Goal: Transaction & Acquisition: Purchase product/service

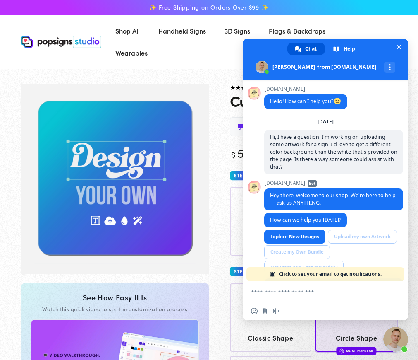
scroll to position [403, 0]
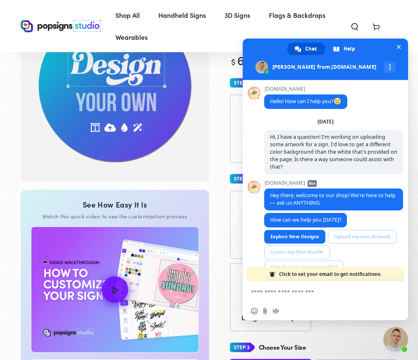
scroll to position [411, 0]
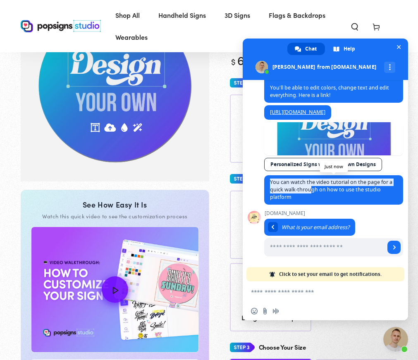
drag, startPoint x: 268, startPoint y: 183, endPoint x: 316, endPoint y: 189, distance: 47.9
click at [315, 188] on span "You can watch the video tutorial on the page for a quick walk-through on how to…" at bounding box center [333, 189] width 139 height 29
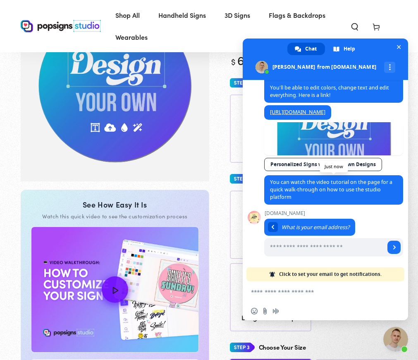
click at [316, 197] on span "You can watch the video tutorial on the page for a quick walk-through on how to…" at bounding box center [333, 189] width 139 height 29
click at [303, 250] on input "Enter your email address..." at bounding box center [324, 247] width 121 height 18
type input "**********"
click at [393, 247] on span "Send" at bounding box center [395, 247] width 4 height 4
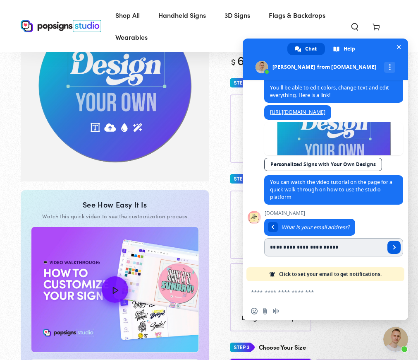
click at [393, 247] on span "Send" at bounding box center [395, 247] width 4 height 4
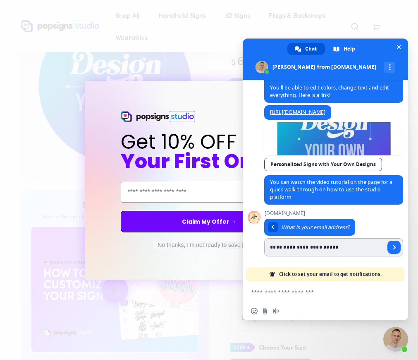
click at [308, 238] on input "**********" at bounding box center [324, 247] width 121 height 18
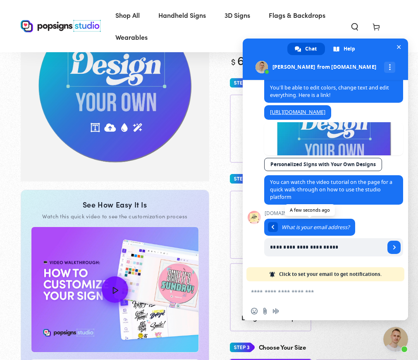
click at [309, 231] on span "What is your email address?" at bounding box center [309, 227] width 91 height 17
click at [271, 227] on link at bounding box center [273, 227] width 10 height 10
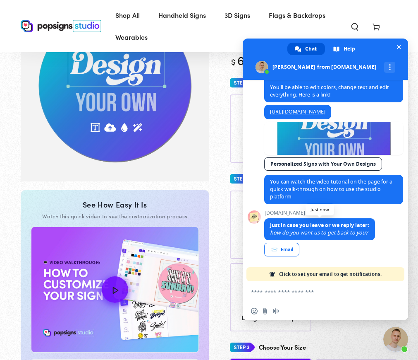
scroll to position [411, 0]
click at [404, 45] on span at bounding box center [326, 58] width 166 height 41
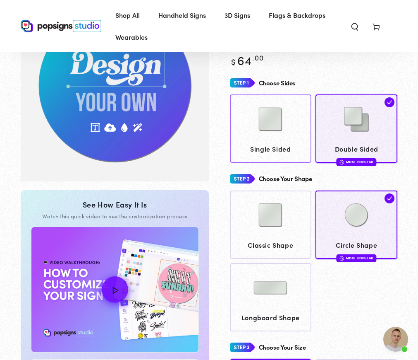
click at [276, 126] on img at bounding box center [270, 118] width 41 height 41
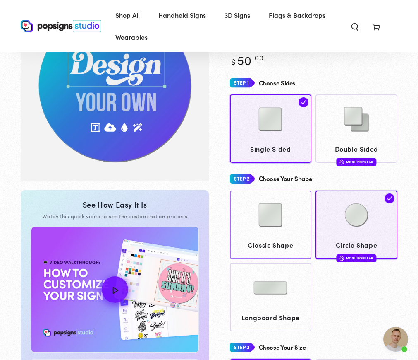
click at [286, 233] on img at bounding box center [270, 214] width 41 height 41
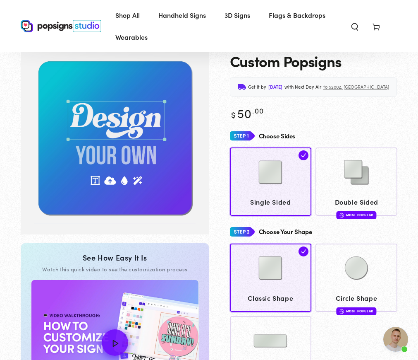
scroll to position [552, 0]
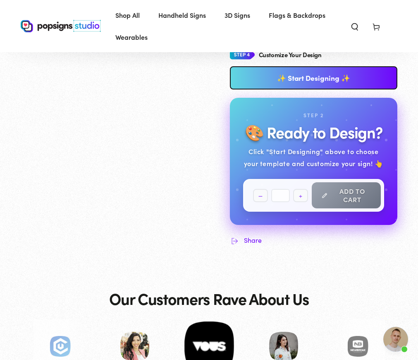
click at [319, 78] on link "✨ Start Designing ✨" at bounding box center [314, 77] width 168 height 23
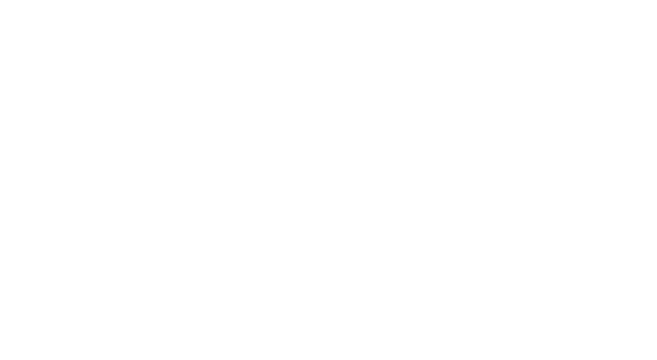
scroll to position [0, 0]
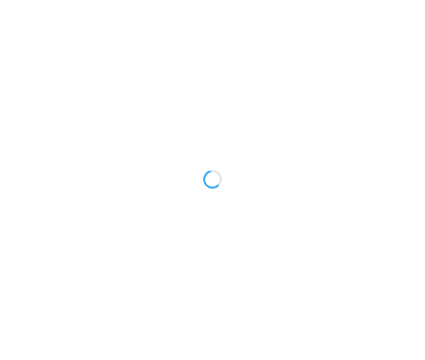
type textarea "An ancient tree with a door leading to a magical world"
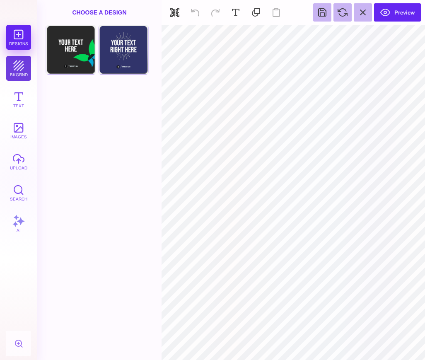
click at [19, 60] on button "bkgrnd" at bounding box center [18, 68] width 25 height 25
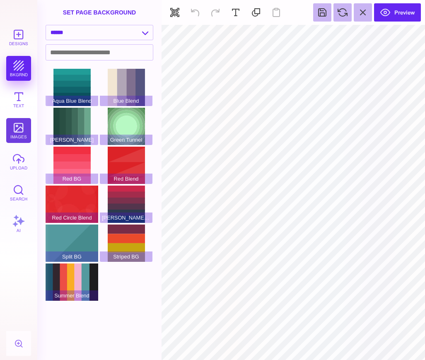
click at [21, 130] on button "images" at bounding box center [18, 130] width 25 height 25
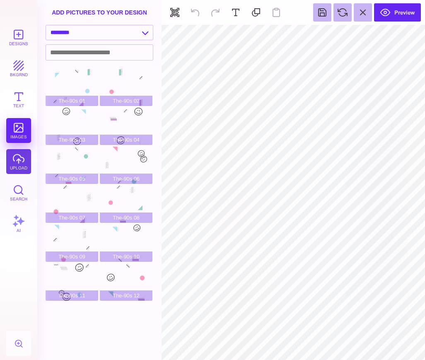
click at [16, 164] on button "upload" at bounding box center [18, 161] width 25 height 25
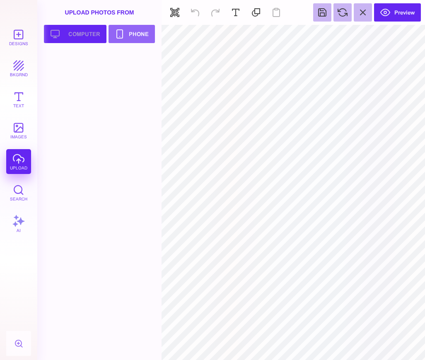
click at [73, 35] on button "Upload your artwork Computer" at bounding box center [75, 34] width 62 height 18
click at [82, 61] on div at bounding box center [72, 69] width 53 height 37
type input "#000000"
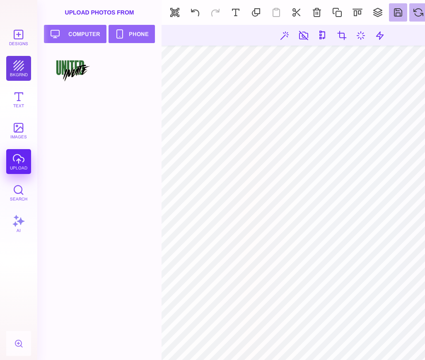
click at [13, 59] on button "bkgrnd" at bounding box center [18, 68] width 25 height 25
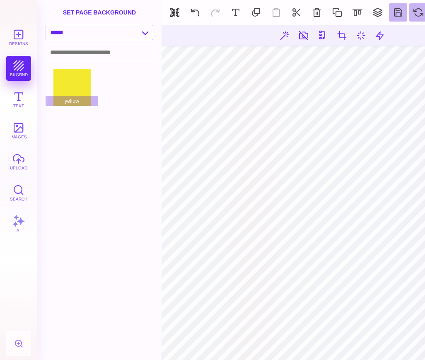
click at [130, 45] on input at bounding box center [99, 52] width 107 height 15
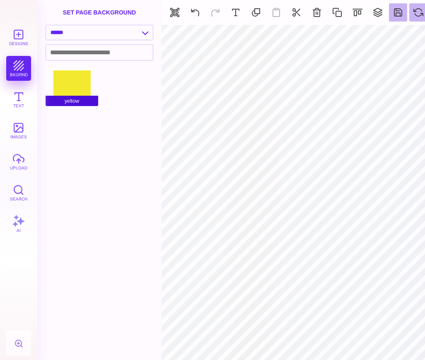
click at [67, 87] on div "yellow" at bounding box center [72, 87] width 53 height 37
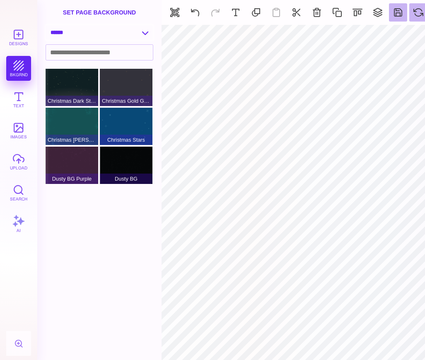
select select "**********"
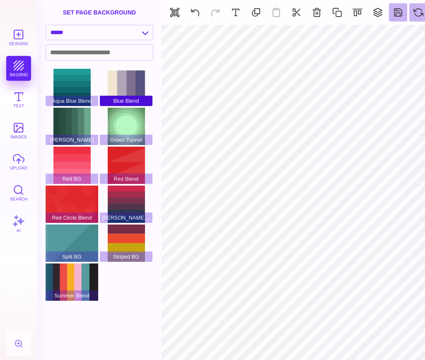
click at [133, 88] on div "Blue Blend" at bounding box center [126, 87] width 53 height 37
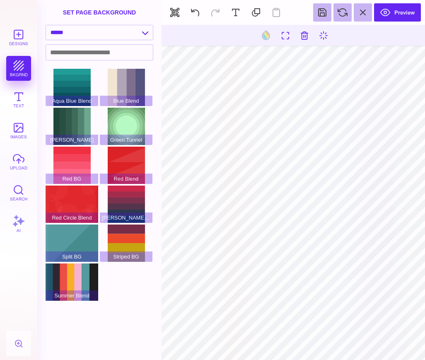
type input "#000000"
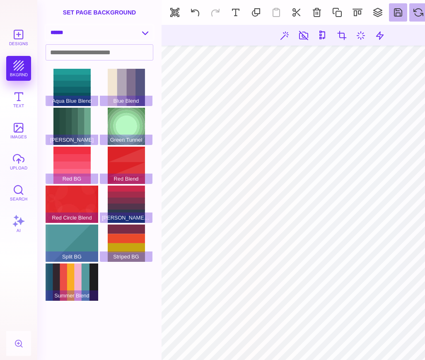
select select "**********"
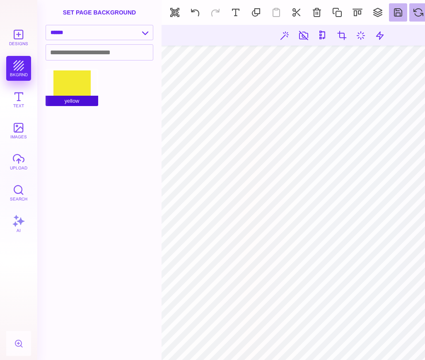
click at [87, 104] on span "yellow" at bounding box center [72, 101] width 53 height 10
click at [85, 49] on input at bounding box center [99, 52] width 107 height 15
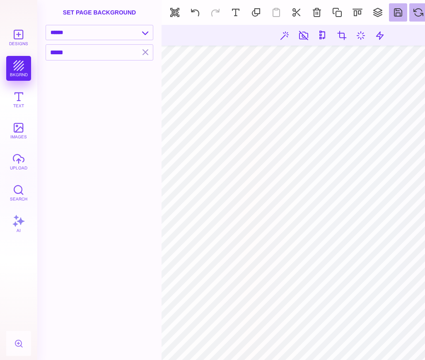
type input "*****"
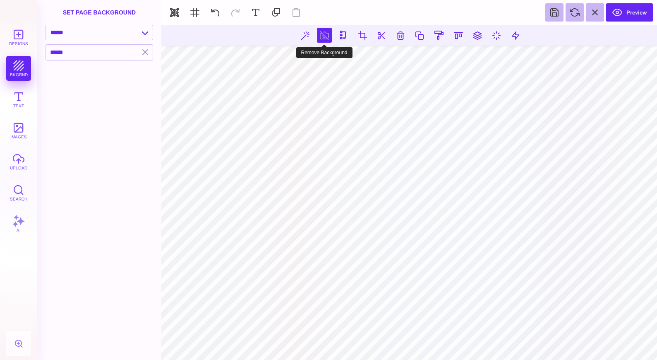
click at [326, 31] on button at bounding box center [324, 35] width 15 height 15
click at [331, 35] on button at bounding box center [324, 35] width 15 height 15
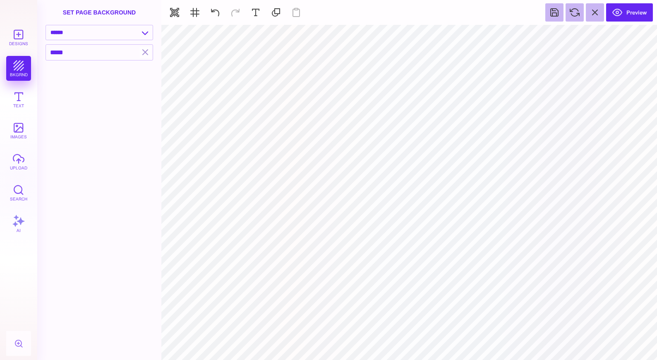
type input "#FFFFFF"
click at [380, 33] on button at bounding box center [382, 35] width 16 height 16
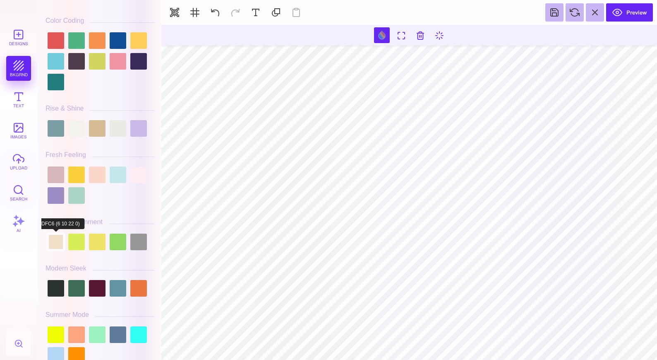
scroll to position [110, 0]
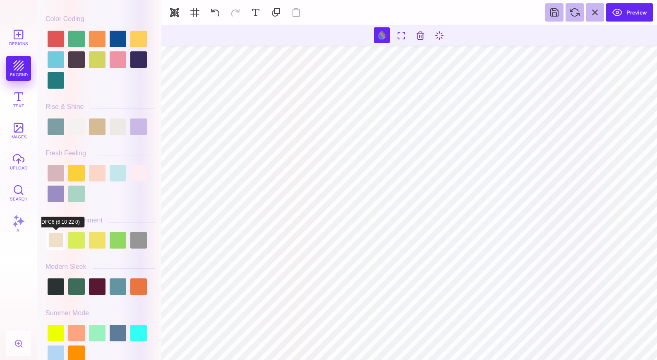
click at [55, 243] on div at bounding box center [56, 240] width 17 height 17
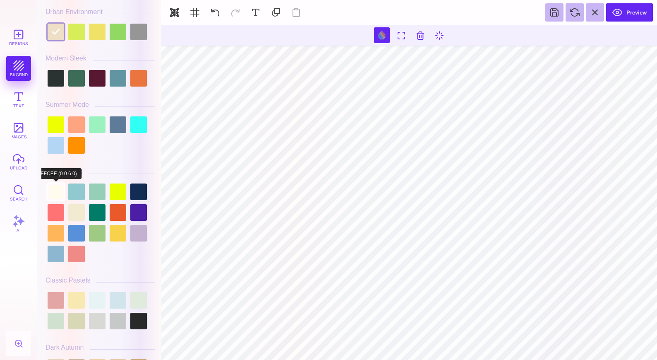
click at [53, 189] on div at bounding box center [56, 191] width 17 height 17
click at [55, 33] on div at bounding box center [56, 32] width 17 height 17
click at [57, 204] on div at bounding box center [56, 212] width 17 height 17
click at [60, 185] on div at bounding box center [56, 191] width 17 height 17
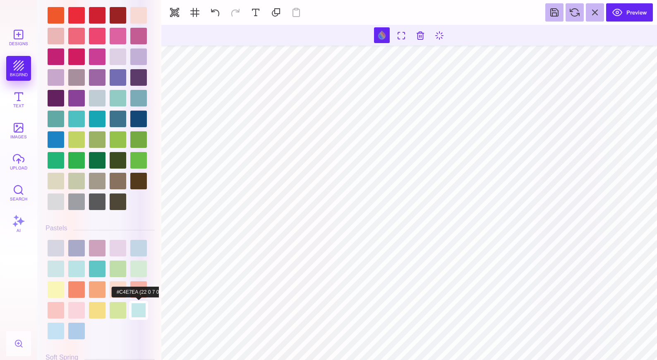
scroll to position [1152, 0]
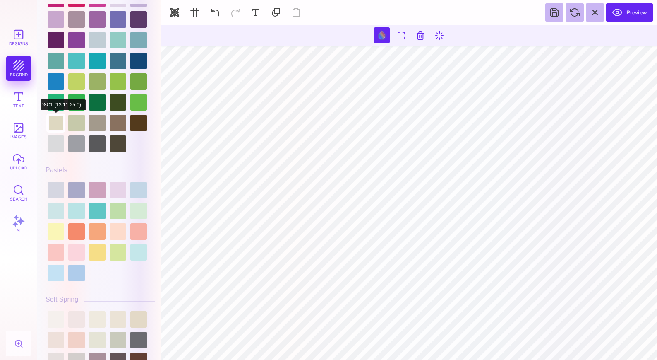
click at [59, 117] on div at bounding box center [56, 123] width 17 height 17
type input "#DED8C1"
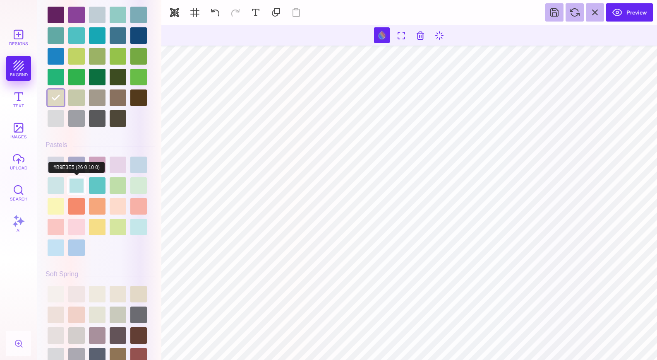
scroll to position [1191, 0]
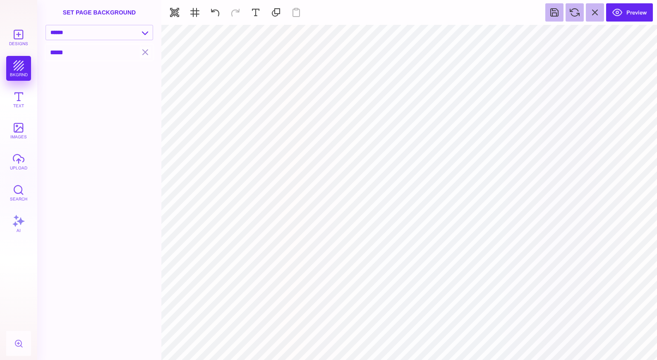
click at [95, 55] on input "*****" at bounding box center [93, 52] width 94 height 15
click at [91, 58] on input "*****" at bounding box center [93, 52] width 94 height 15
type input "*****"
click at [387, 34] on button at bounding box center [392, 35] width 16 height 16
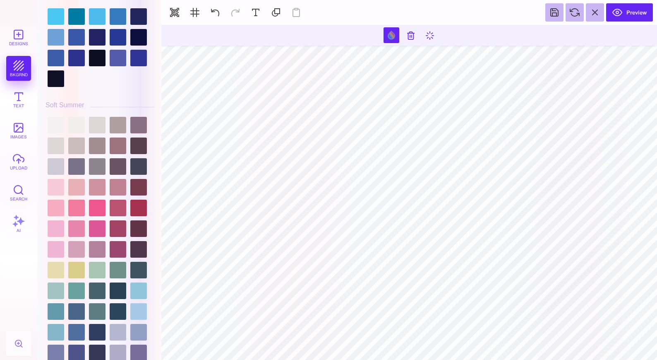
scroll to position [2035, 0]
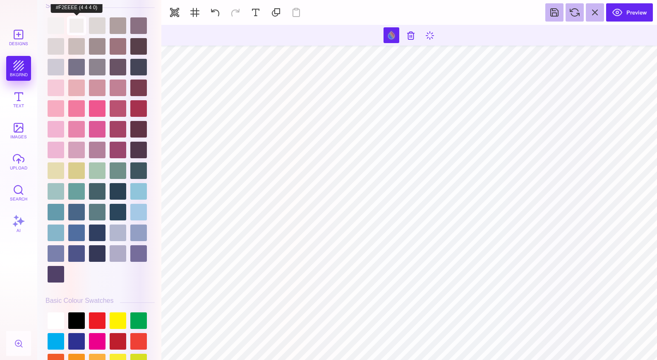
click at [82, 26] on div at bounding box center [76, 25] width 17 height 17
click at [52, 29] on div at bounding box center [56, 25] width 17 height 17
click at [72, 27] on div at bounding box center [76, 25] width 17 height 17
type input "#F2EEEE"
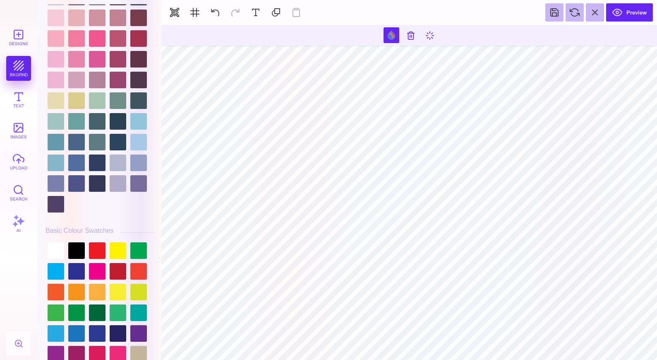
scroll to position [2255, 0]
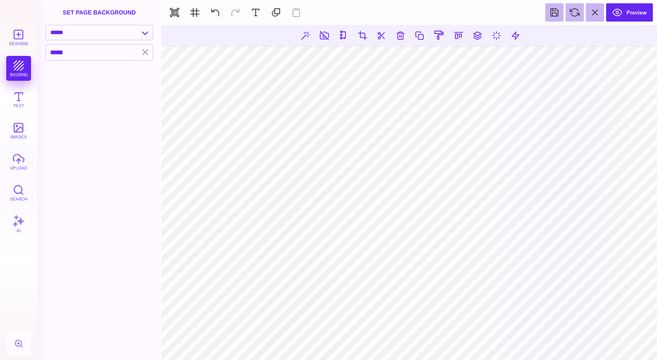
click at [116, 103] on section "Designs bkgrnd Text images upload Search AI set page background" at bounding box center [328, 180] width 657 height 360
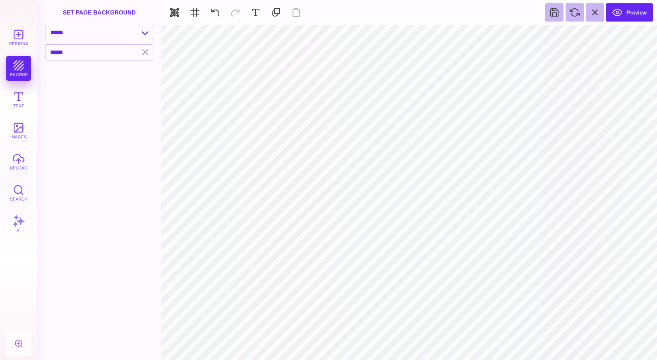
type input "#F2EEEE"
click at [388, 34] on button at bounding box center [392, 35] width 16 height 16
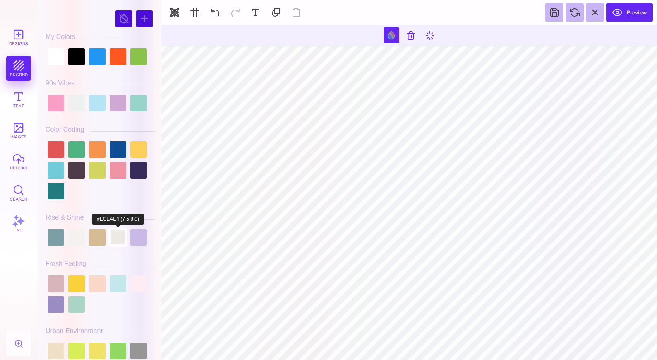
click at [119, 238] on div at bounding box center [118, 237] width 17 height 17
click at [70, 238] on div at bounding box center [76, 237] width 17 height 17
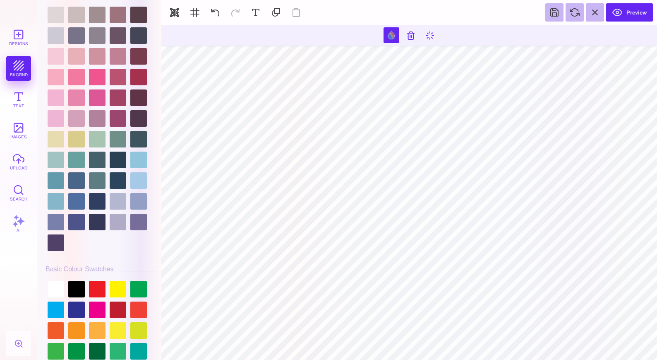
scroll to position [2001, 0]
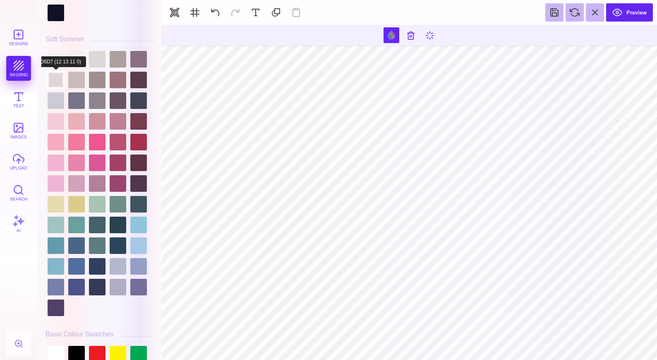
click at [59, 75] on div at bounding box center [56, 80] width 17 height 17
click at [76, 57] on div at bounding box center [76, 59] width 17 height 17
click at [91, 65] on div at bounding box center [97, 59] width 17 height 17
click at [83, 63] on div at bounding box center [76, 59] width 17 height 17
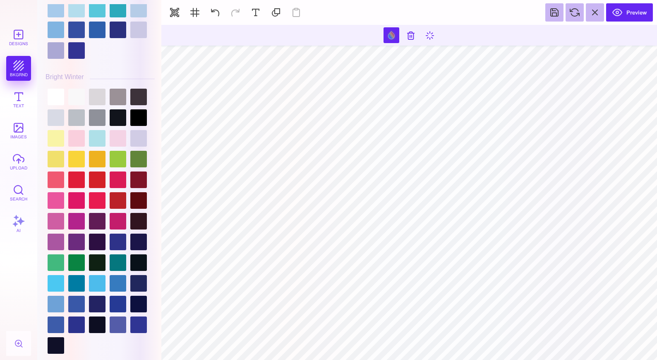
scroll to position [1528, 0]
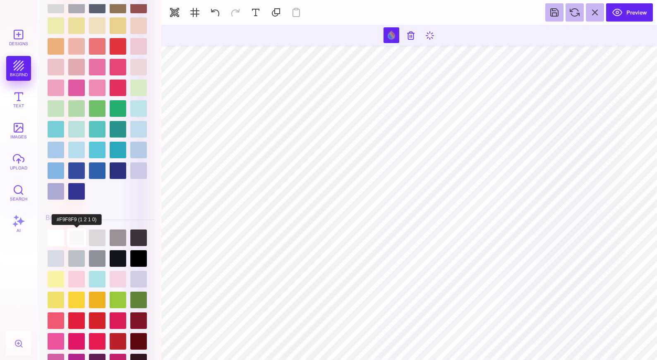
click at [74, 238] on div at bounding box center [76, 237] width 17 height 17
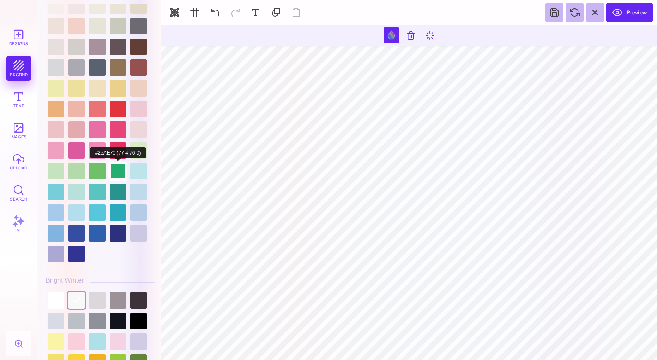
scroll to position [1319, 0]
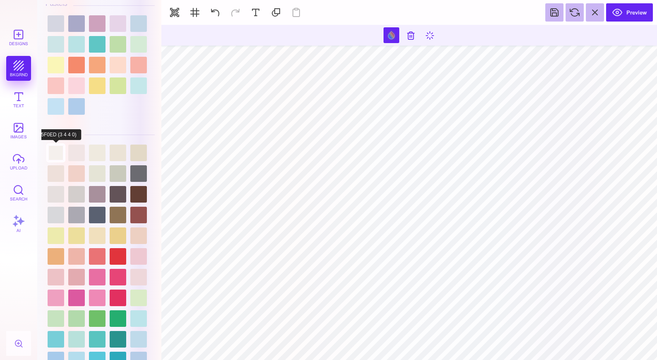
click at [56, 150] on div at bounding box center [56, 152] width 17 height 17
click at [77, 150] on div at bounding box center [76, 152] width 17 height 17
click at [98, 150] on div at bounding box center [97, 152] width 17 height 17
type input "#EFEADF"
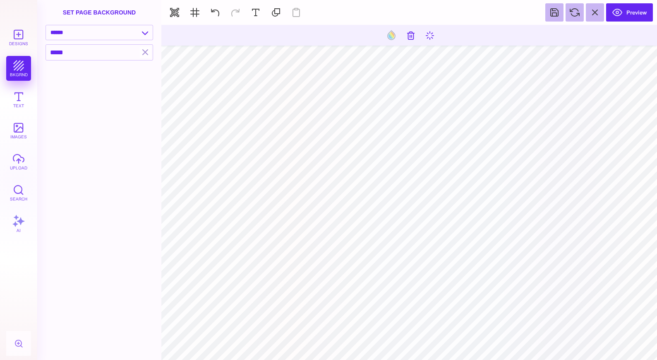
type input "#000000"
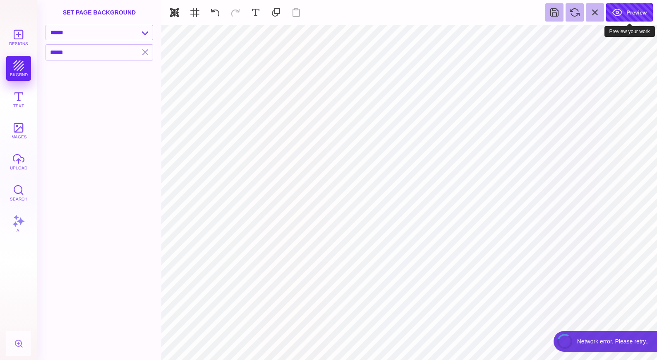
click at [418, 10] on button "Preview" at bounding box center [629, 12] width 47 height 18
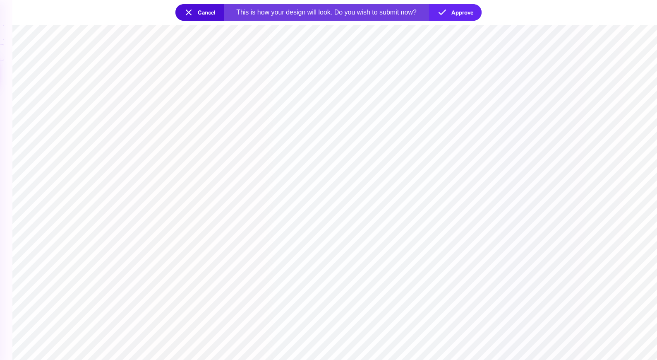
drag, startPoint x: 381, startPoint y: 202, endPoint x: 309, endPoint y: 212, distance: 72.7
click at [309, 212] on section at bounding box center [334, 192] width 645 height 335
click at [418, 171] on section at bounding box center [334, 192] width 645 height 335
click at [418, 7] on button "Approve" at bounding box center [455, 12] width 53 height 17
click at [418, 12] on button "Approve" at bounding box center [455, 12] width 53 height 17
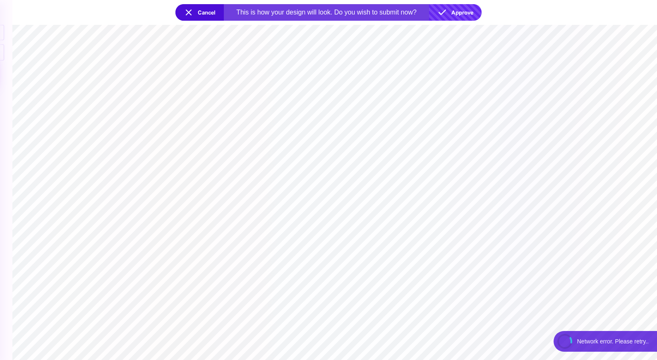
click at [418, 12] on button "Approve" at bounding box center [455, 12] width 53 height 17
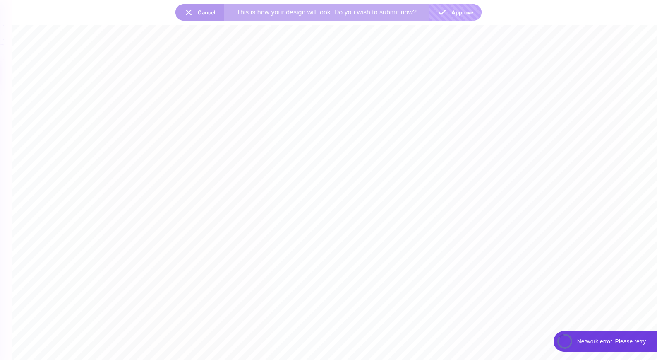
click at [418, 12] on div at bounding box center [328, 180] width 657 height 360
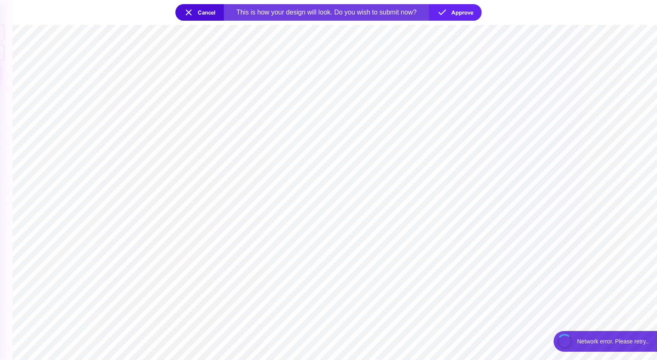
click at [418, 338] on section at bounding box center [334, 343] width 645 height 14
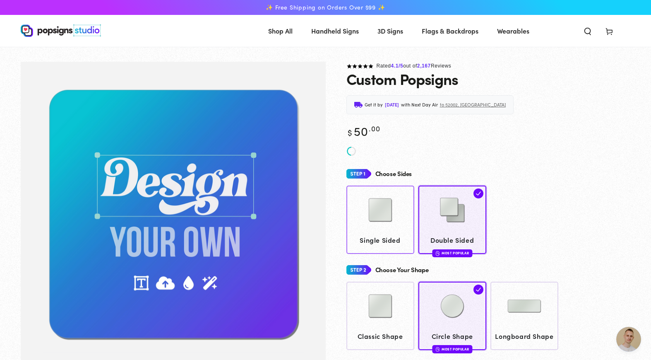
click at [394, 220] on img at bounding box center [380, 209] width 41 height 41
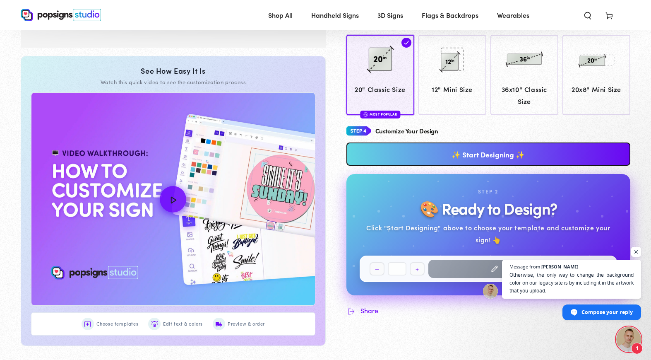
scroll to position [75, 0]
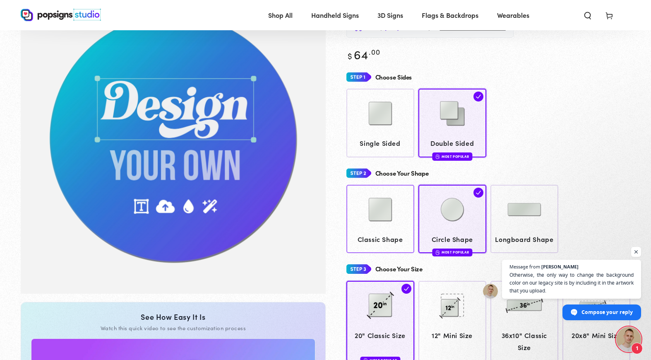
click at [372, 216] on img at bounding box center [380, 209] width 41 height 41
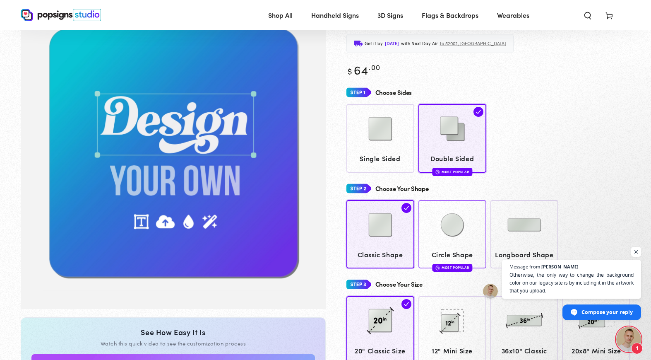
click at [445, 229] on img at bounding box center [452, 224] width 41 height 41
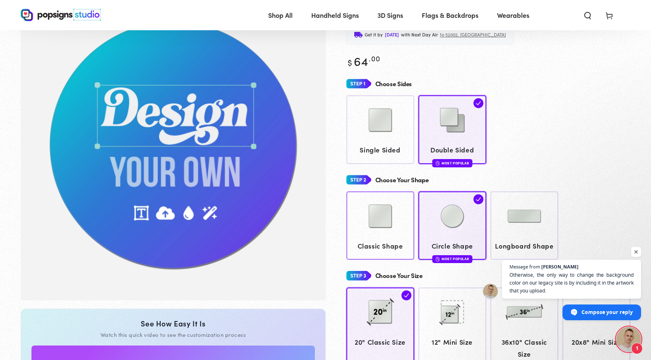
click at [372, 215] on img at bounding box center [380, 215] width 41 height 41
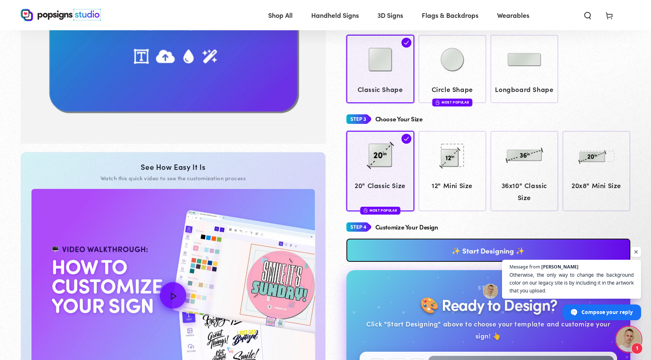
scroll to position [324, 0]
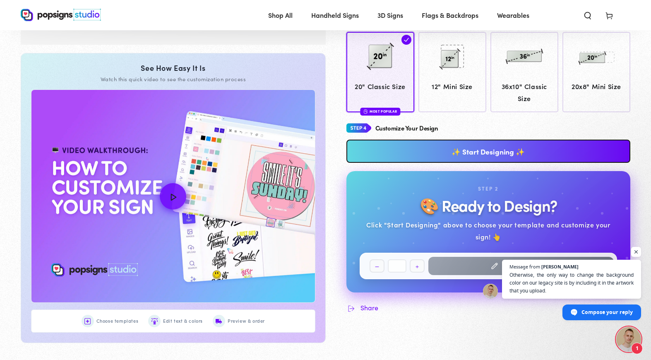
click at [524, 150] on link "✨ Start Designing ✨" at bounding box center [488, 150] width 284 height 23
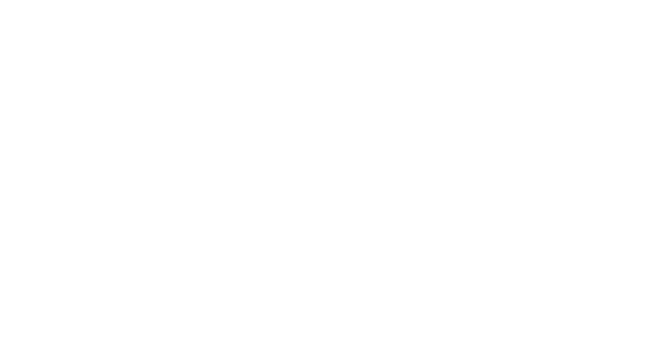
scroll to position [0, 0]
type textarea "An ancient tree with a door leading to a magical world"
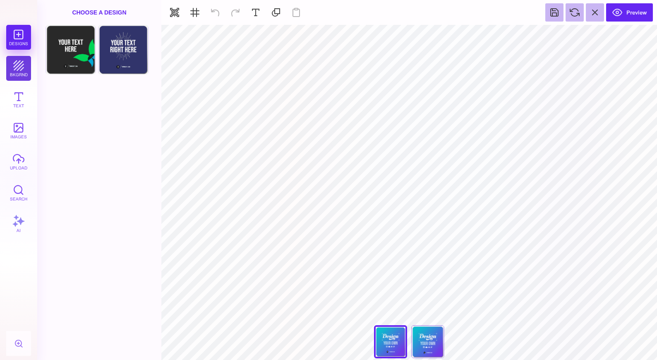
click at [19, 66] on button "bkgrnd" at bounding box center [18, 68] width 25 height 25
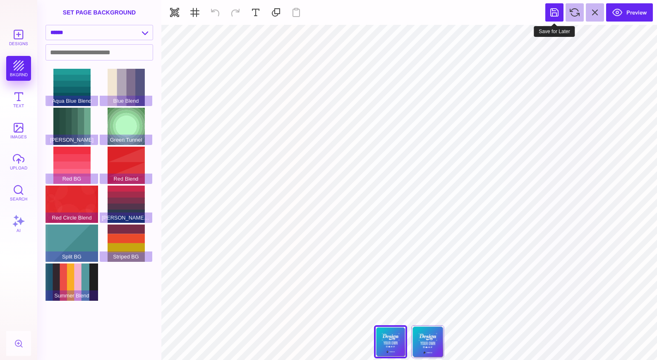
type input "#F1F1F2"
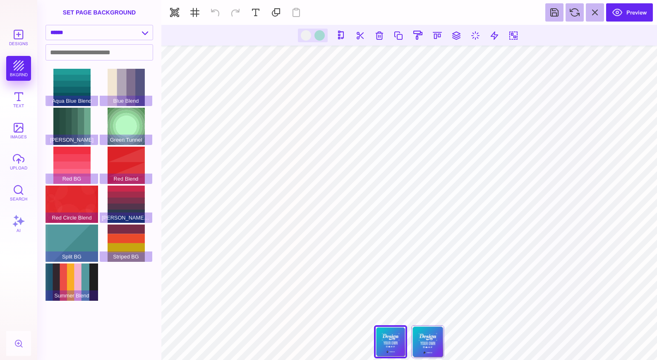
click at [430, 340] on div "Back" at bounding box center [427, 341] width 33 height 33
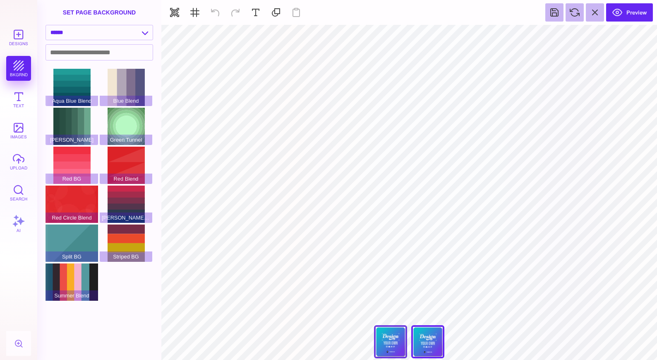
click at [399, 340] on div "Front" at bounding box center [390, 341] width 33 height 33
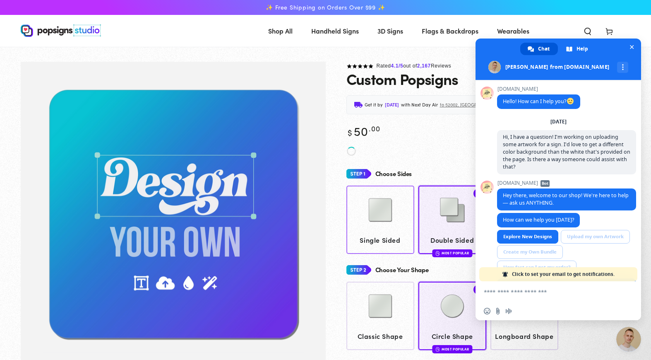
scroll to position [443, 0]
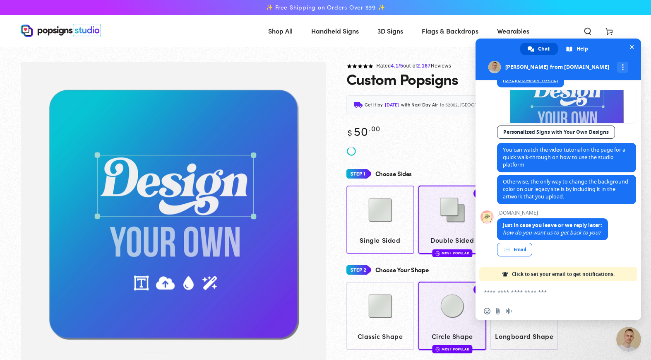
click at [383, 224] on link "Single Sided" at bounding box center [380, 219] width 68 height 68
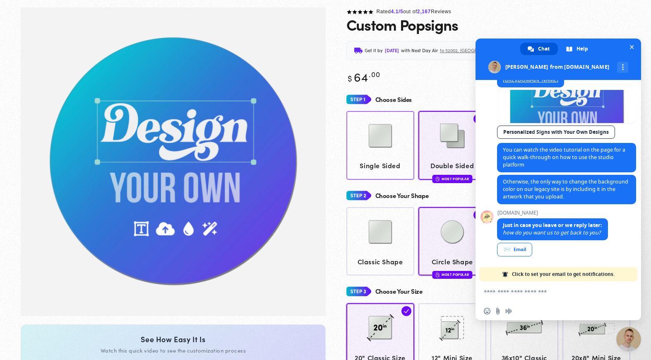
scroll to position [61, 0]
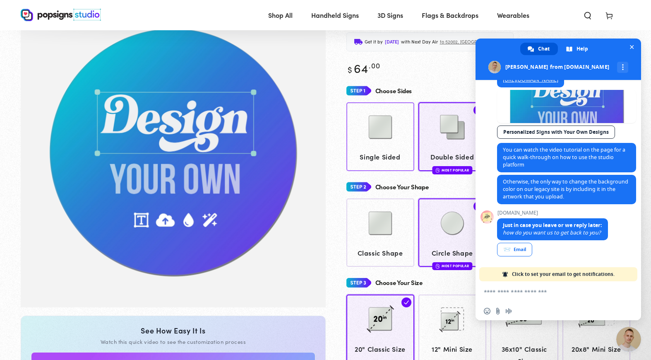
click at [394, 124] on img at bounding box center [380, 126] width 41 height 41
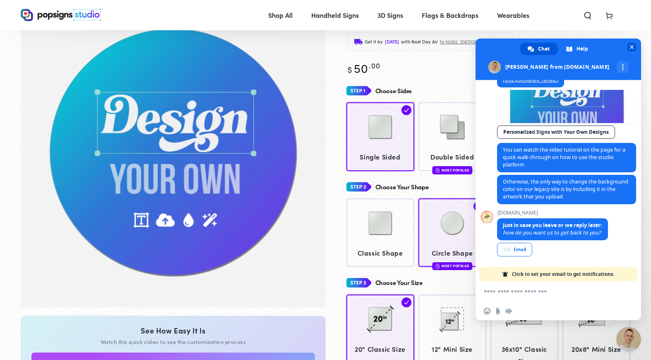
click at [632, 45] on span "Close chat" at bounding box center [632, 46] width 4 height 5
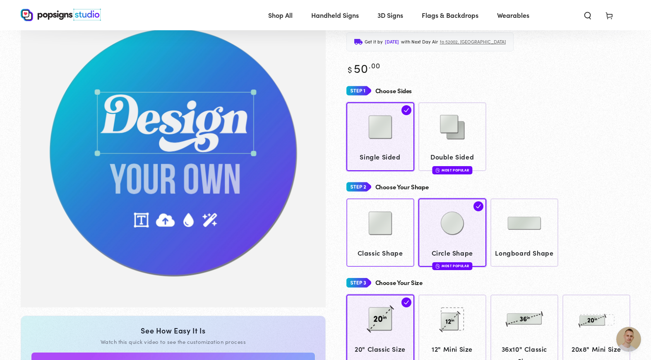
click at [403, 216] on div at bounding box center [380, 223] width 60 height 41
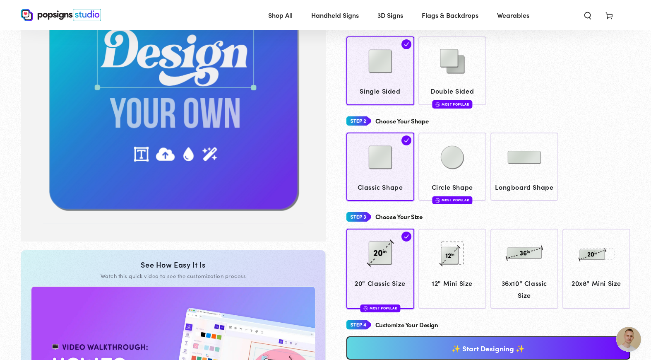
scroll to position [296, 0]
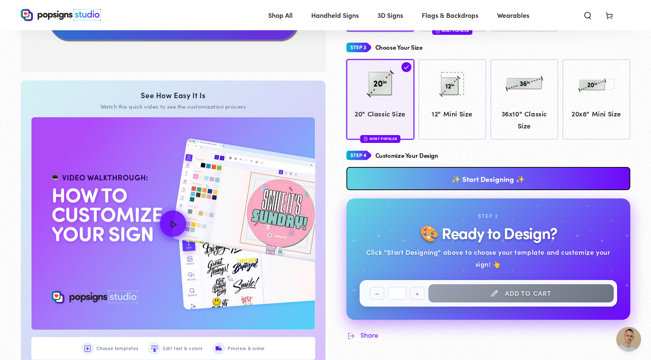
click at [572, 183] on link "✨ Start Designing ✨" at bounding box center [488, 178] width 284 height 23
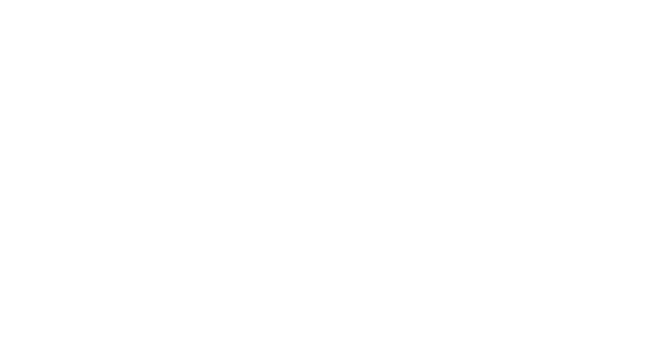
scroll to position [0, 0]
type textarea "An ancient tree with a door leading to a magical world"
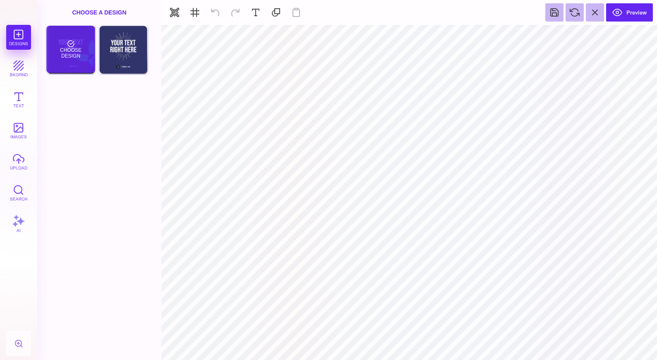
click at [86, 44] on div "Choose Design" at bounding box center [70, 49] width 48 height 47
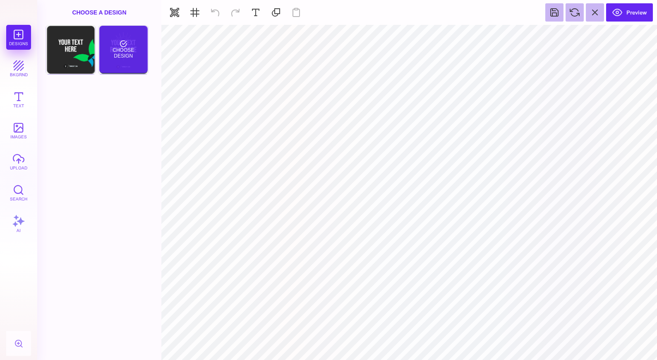
click at [125, 41] on div "Choose Design" at bounding box center [123, 49] width 48 height 47
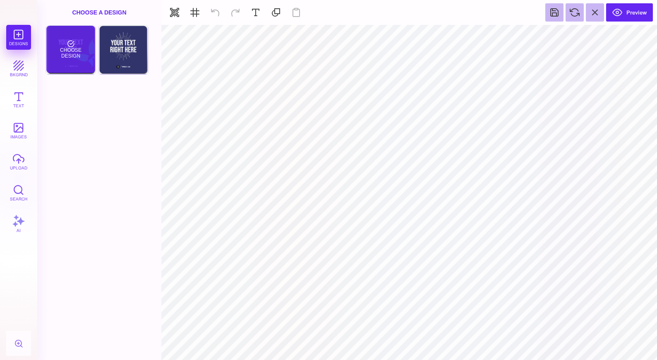
click at [56, 48] on div "Choose Design" at bounding box center [70, 49] width 48 height 47
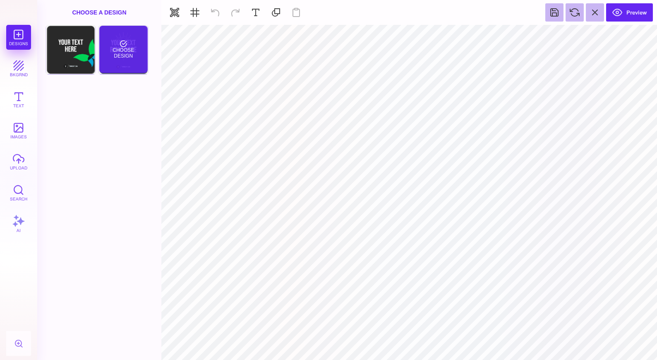
click at [120, 44] on div "Choose Design" at bounding box center [123, 49] width 48 height 47
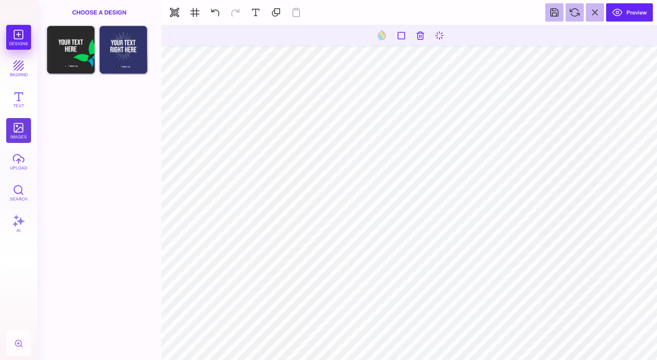
click at [12, 126] on button "images" at bounding box center [18, 130] width 25 height 25
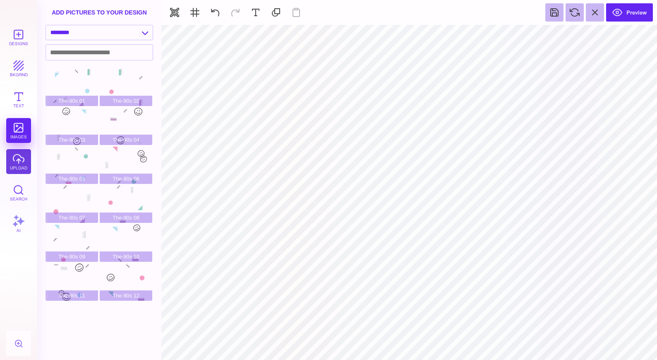
click at [16, 162] on button "upload" at bounding box center [18, 161] width 25 height 25
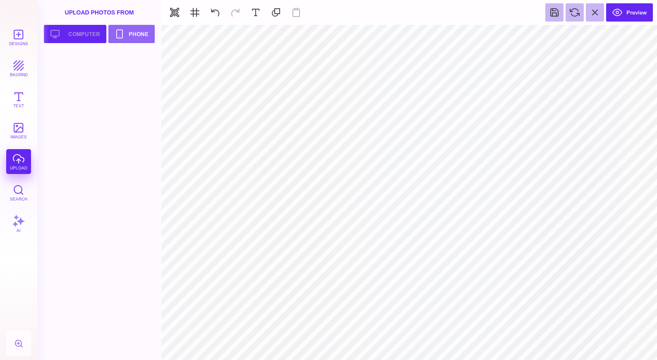
click at [71, 40] on button "Upload your artwork Computer" at bounding box center [75, 34] width 62 height 18
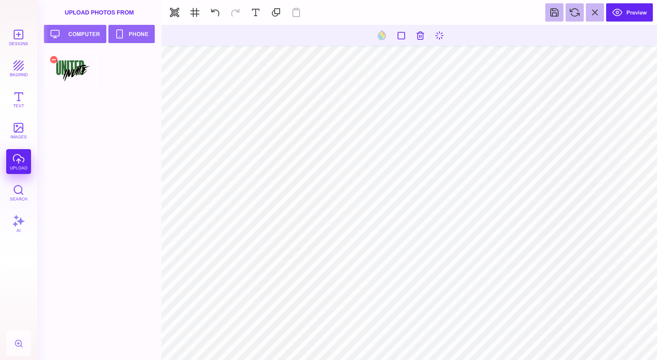
click at [65, 70] on div at bounding box center [72, 69] width 53 height 37
type input "#000000"
click at [382, 38] on button at bounding box center [382, 35] width 16 height 16
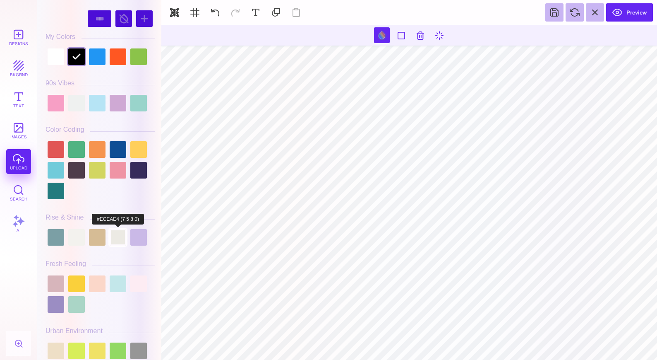
click at [116, 239] on div at bounding box center [118, 237] width 17 height 17
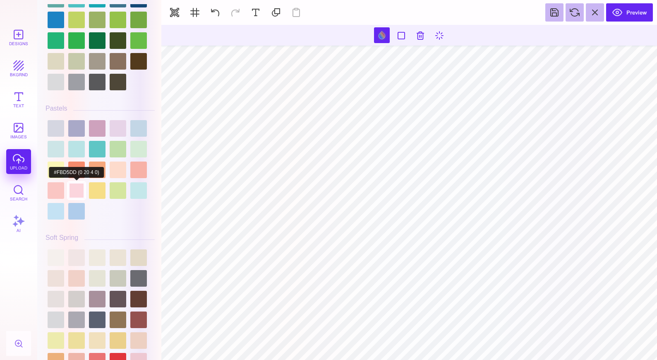
scroll to position [1277, 0]
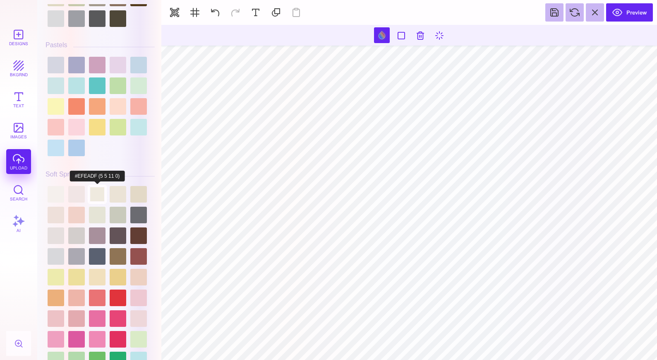
click at [103, 197] on div at bounding box center [97, 194] width 17 height 17
click at [80, 196] on div at bounding box center [76, 194] width 17 height 17
click at [94, 190] on div at bounding box center [97, 194] width 17 height 17
click at [122, 187] on div at bounding box center [118, 194] width 17 height 17
click at [101, 196] on div at bounding box center [97, 194] width 17 height 17
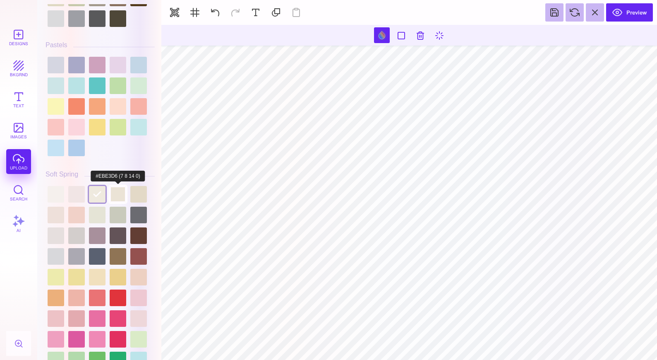
click at [118, 191] on div at bounding box center [118, 194] width 17 height 17
type input "#EBE3D6"
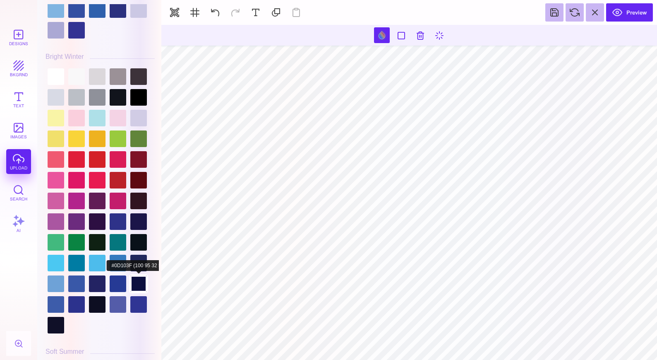
scroll to position [1609, 0]
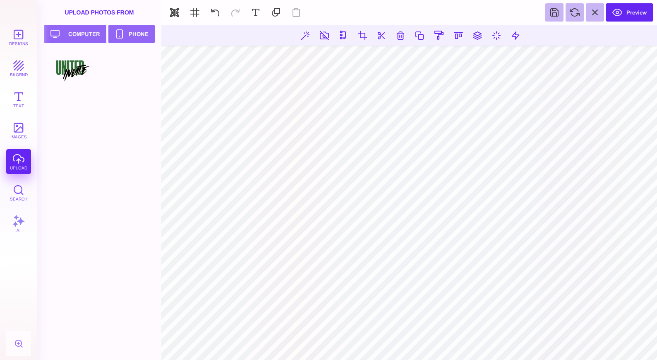
click at [120, 185] on div at bounding box center [102, 205] width 113 height 308
click at [16, 62] on button "bkgrnd" at bounding box center [18, 68] width 25 height 25
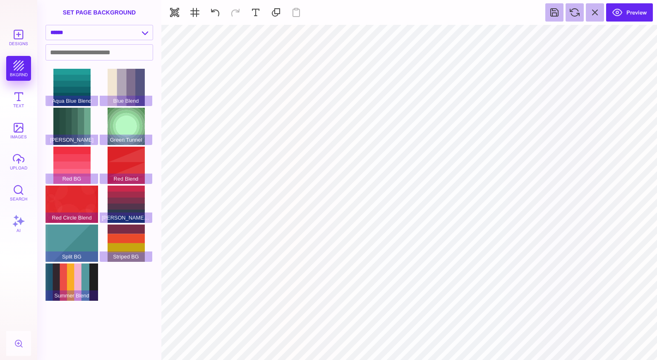
type input "#EBE3D6"
click at [394, 35] on button at bounding box center [392, 35] width 16 height 16
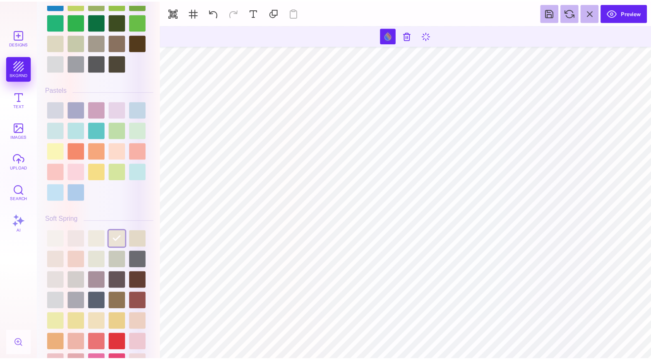
scroll to position [1278, 0]
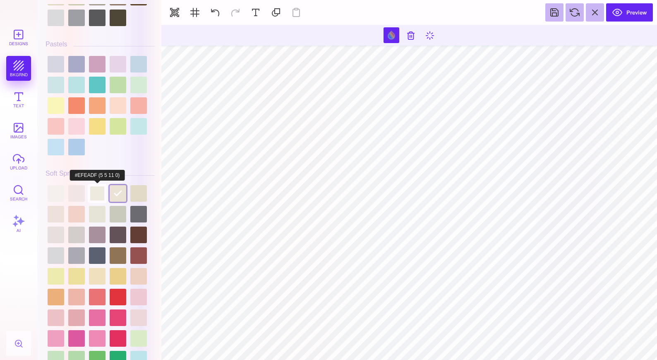
click at [98, 196] on div at bounding box center [97, 193] width 17 height 17
type input "#EFEADF"
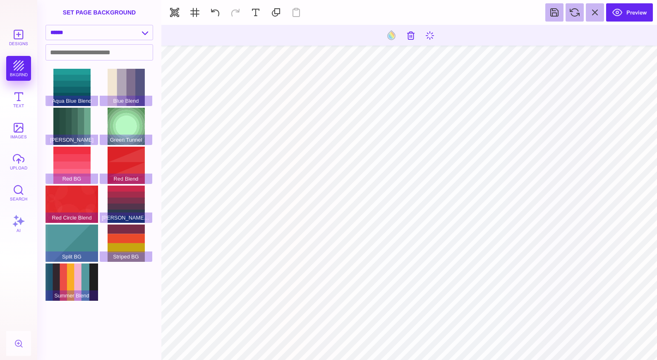
type input "#000000"
click at [636, 19] on button "Preview" at bounding box center [629, 12] width 47 height 18
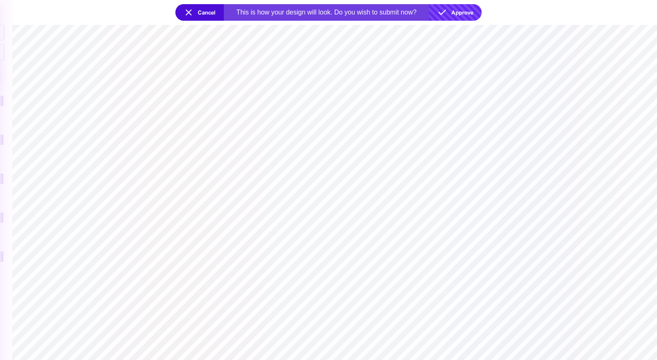
click at [468, 15] on button "Approve" at bounding box center [455, 12] width 53 height 17
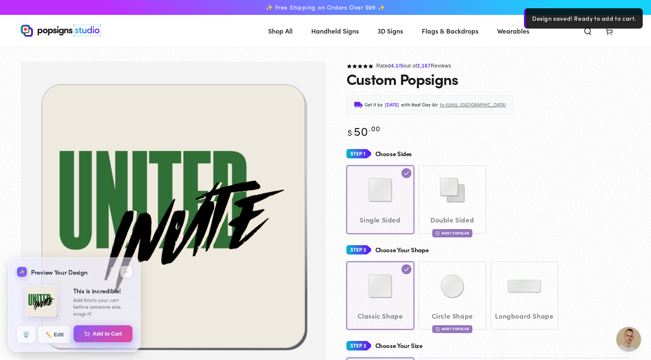
click at [105, 328] on button "Add to Cart" at bounding box center [103, 333] width 59 height 17
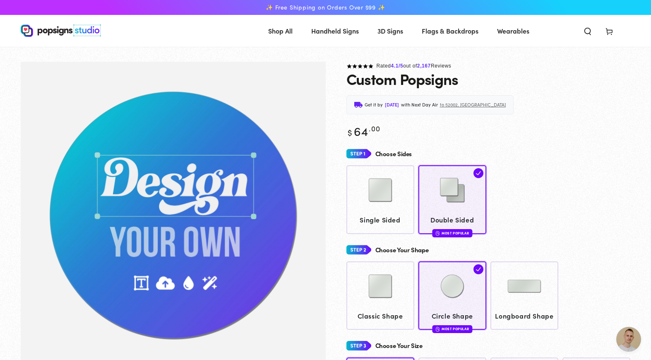
click at [611, 31] on icon at bounding box center [609, 31] width 8 height 8
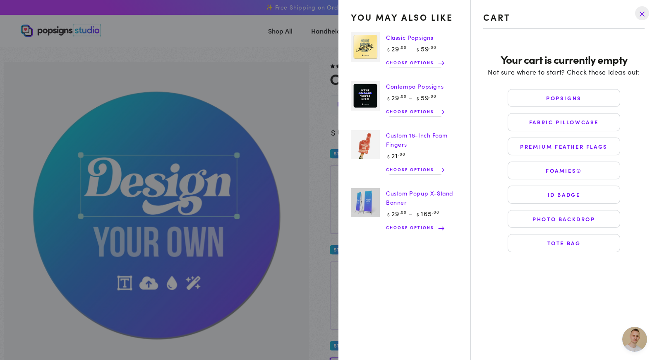
click at [598, 24] on summary "Cart" at bounding box center [609, 31] width 22 height 18
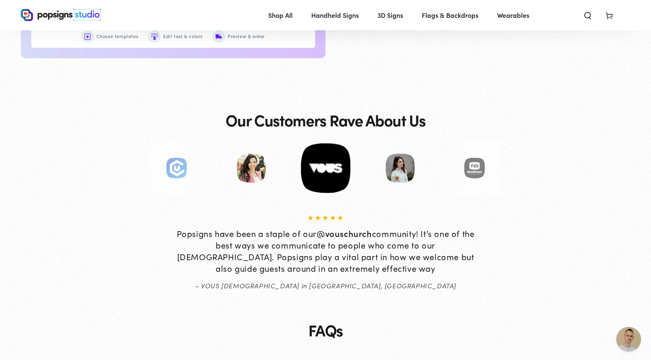
scroll to position [326, 0]
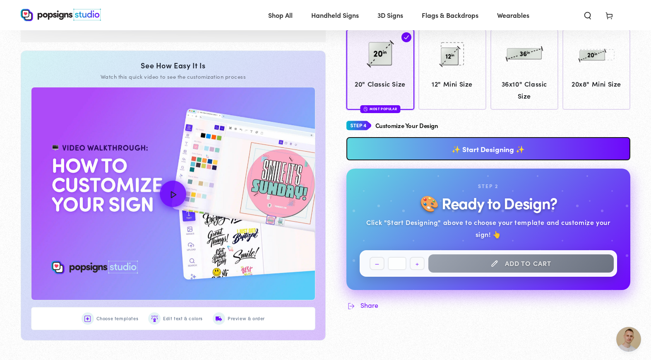
click at [611, 18] on icon at bounding box center [609, 15] width 8 height 8
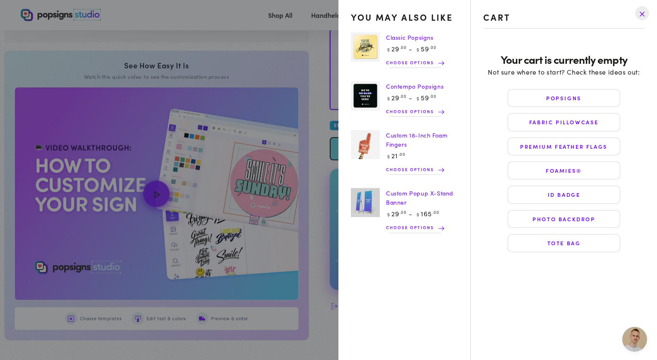
click at [598, 24] on summary "Cart" at bounding box center [609, 15] width 22 height 18
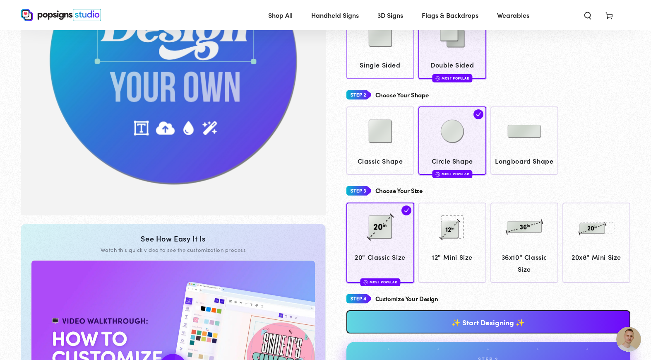
scroll to position [0, 0]
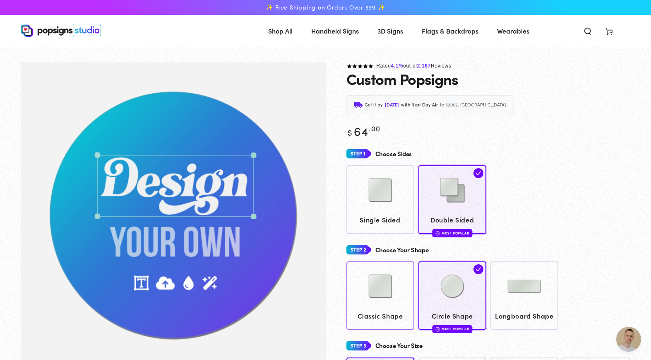
drag, startPoint x: 375, startPoint y: 305, endPoint x: 377, endPoint y: 301, distance: 4.6
click at [375, 305] on div at bounding box center [380, 286] width 60 height 41
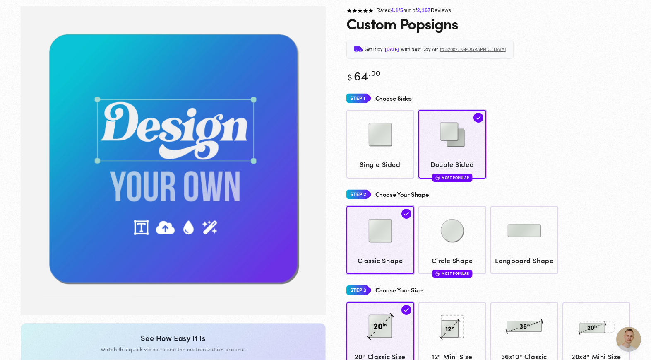
scroll to position [61, 0]
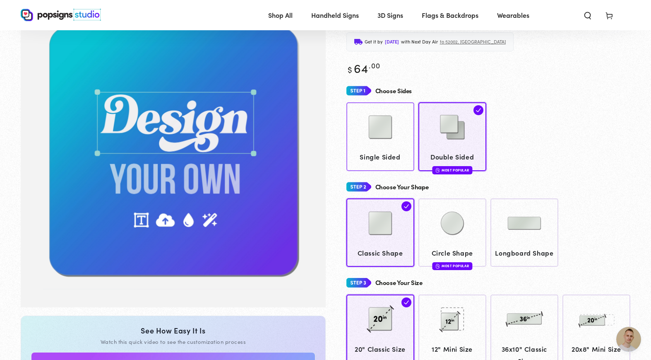
click at [379, 143] on img at bounding box center [380, 126] width 41 height 41
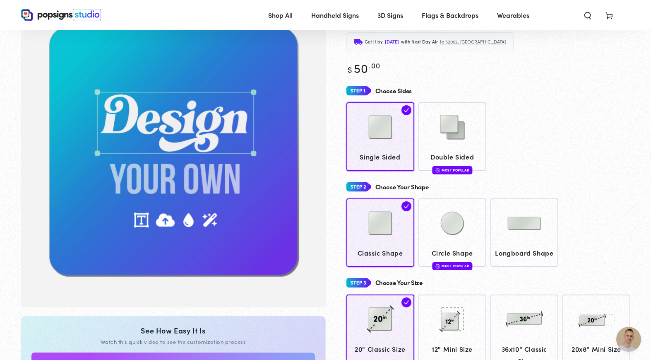
scroll to position [209, 0]
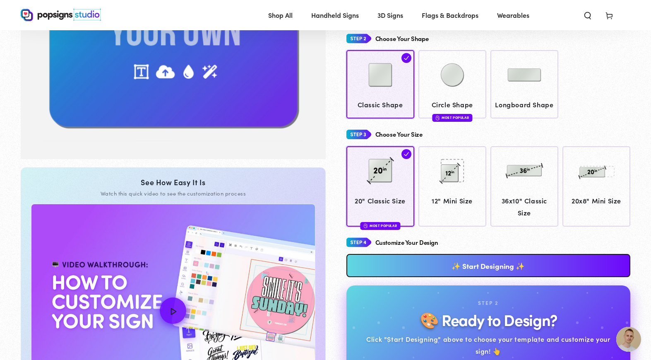
click at [524, 262] on link "✨ Start Designing ✨" at bounding box center [488, 265] width 284 height 23
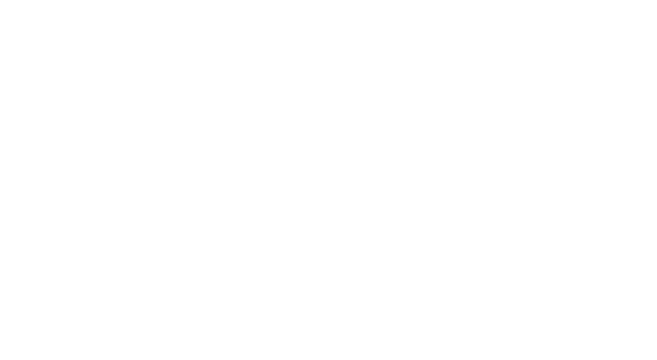
scroll to position [0, 0]
type textarea "An ancient tree with a door leading to a magical world"
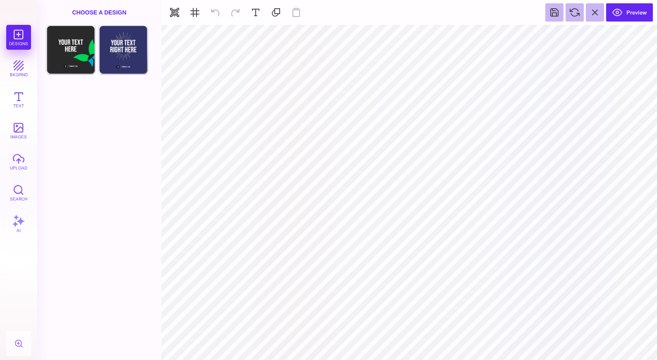
type input "#FFFFFF"
click at [373, 34] on button at bounding box center [373, 35] width 16 height 16
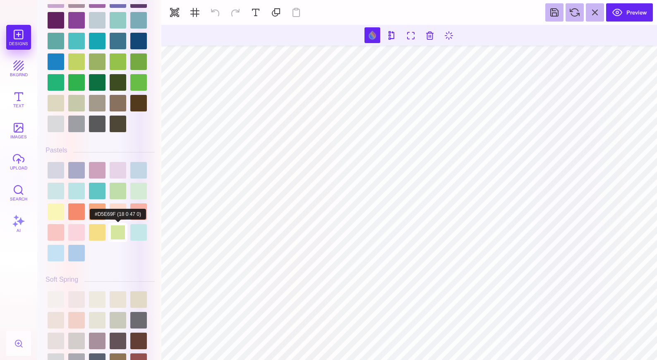
scroll to position [1187, 0]
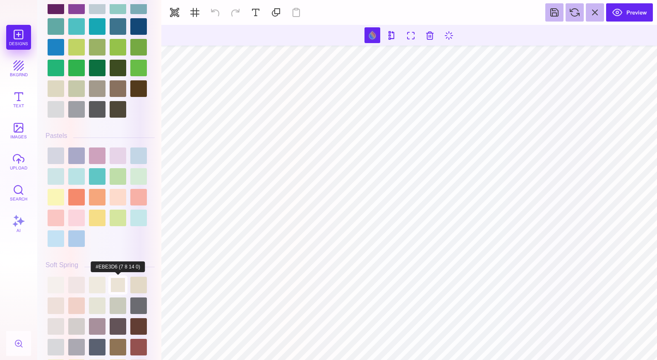
click at [120, 288] on div at bounding box center [118, 284] width 17 height 17
click at [96, 284] on div at bounding box center [97, 284] width 17 height 17
click at [114, 281] on div at bounding box center [118, 284] width 17 height 17
click at [94, 288] on div at bounding box center [97, 284] width 17 height 17
type input "#F1F1F2"
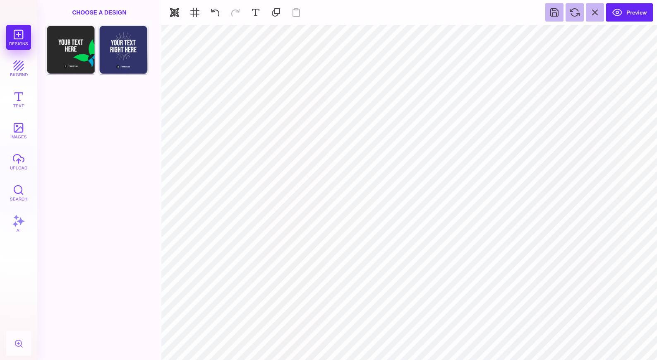
type input "#000000"
click at [25, 130] on button "images" at bounding box center [18, 130] width 25 height 25
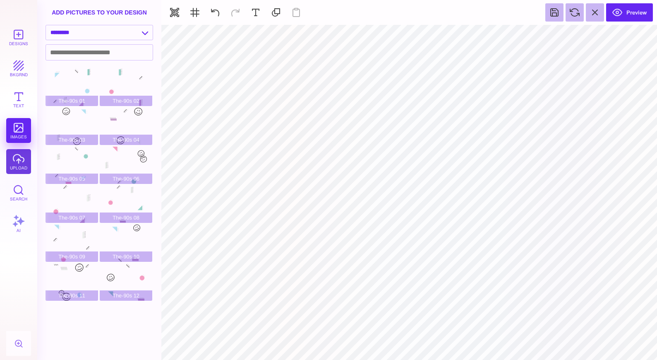
click at [11, 173] on button "upload" at bounding box center [18, 161] width 25 height 25
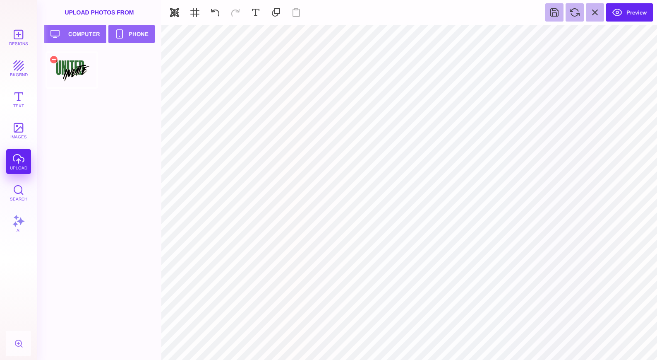
click at [70, 62] on div at bounding box center [72, 69] width 53 height 37
click at [644, 16] on button "Preview" at bounding box center [629, 12] width 47 height 18
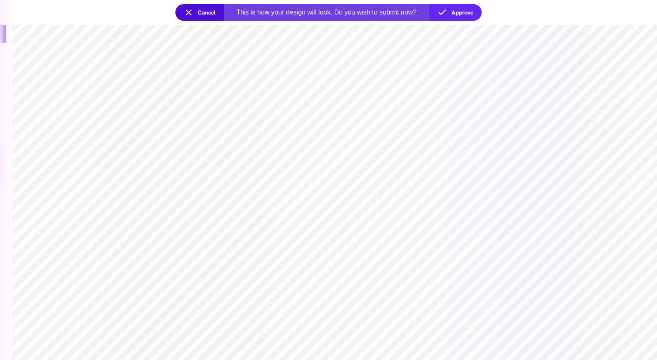
click at [208, 15] on button "Cancel" at bounding box center [199, 12] width 48 height 17
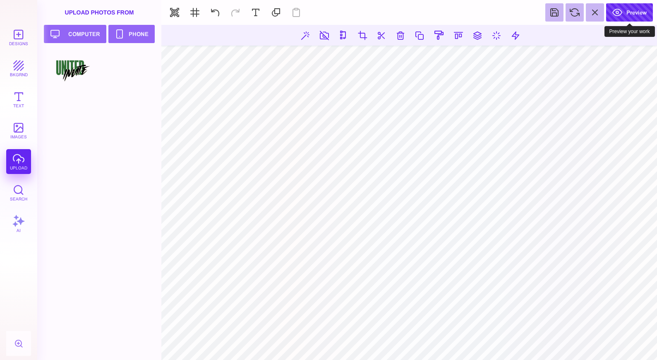
click at [632, 15] on button "Preview" at bounding box center [629, 12] width 47 height 18
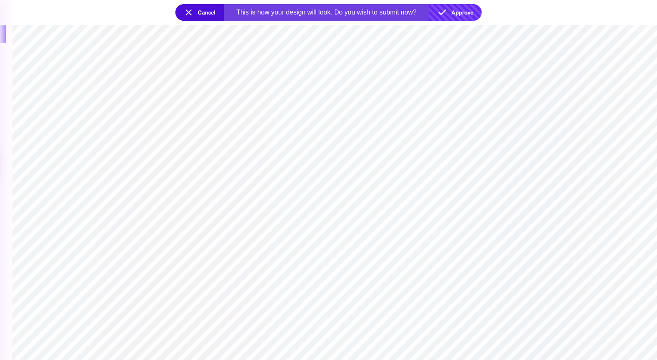
click at [461, 14] on button "Approve" at bounding box center [455, 12] width 53 height 17
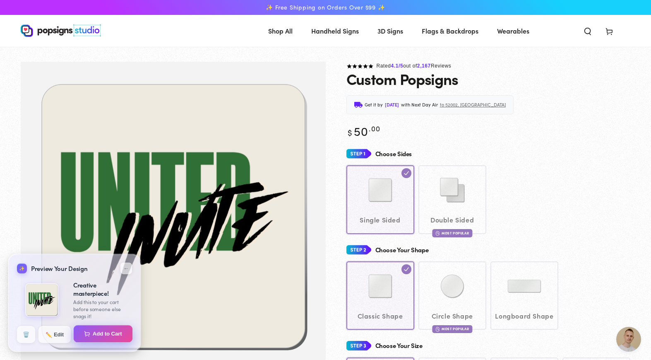
click at [93, 334] on button "Add to Cart" at bounding box center [103, 333] width 59 height 17
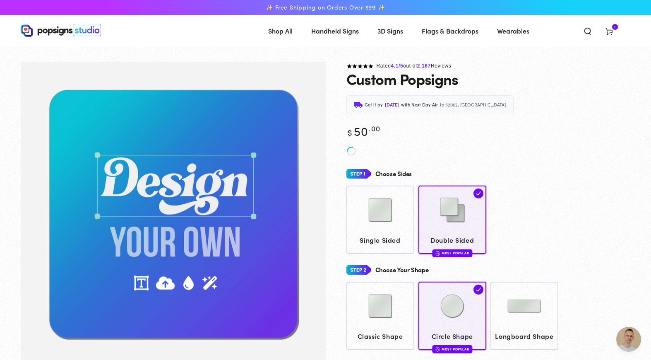
scroll to position [443, 0]
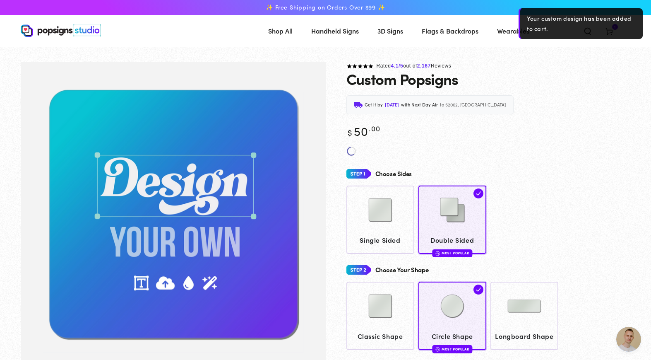
click at [614, 35] on div "Your custom design has been added to cart." at bounding box center [581, 23] width 124 height 31
